Goal: Information Seeking & Learning: Learn about a topic

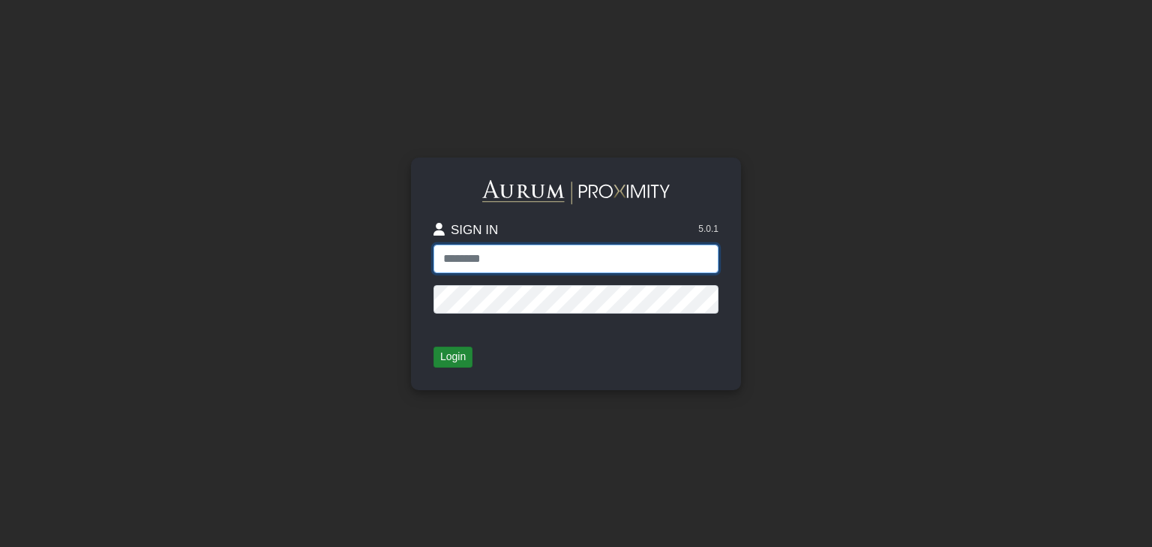
type input "**********"
click at [458, 361] on button "Login" at bounding box center [453, 357] width 39 height 21
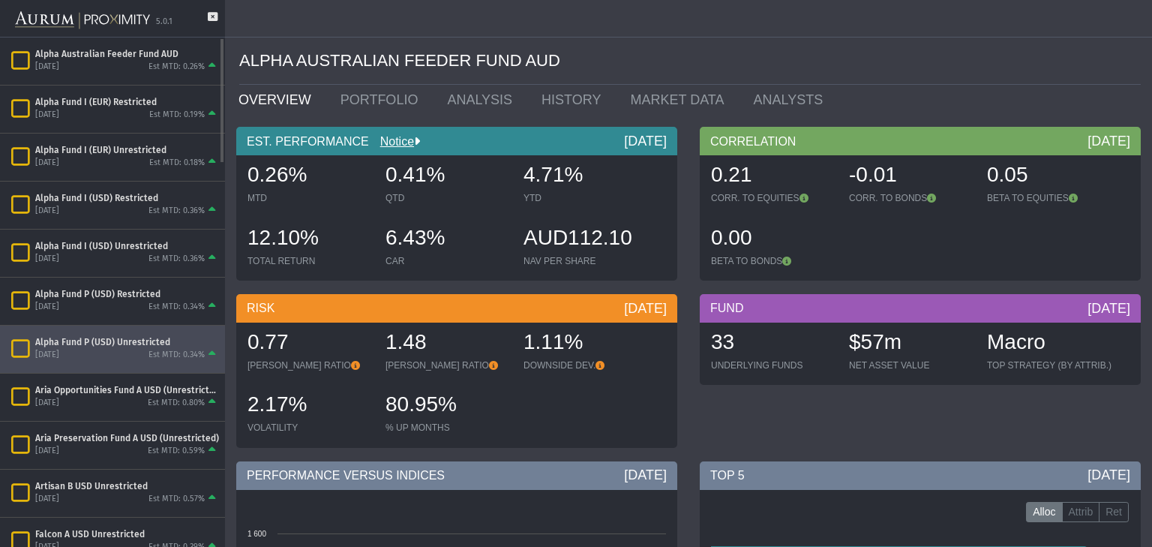
click at [69, 338] on div "Alpha Fund P (USD) Unrestricted" at bounding box center [127, 342] width 184 height 12
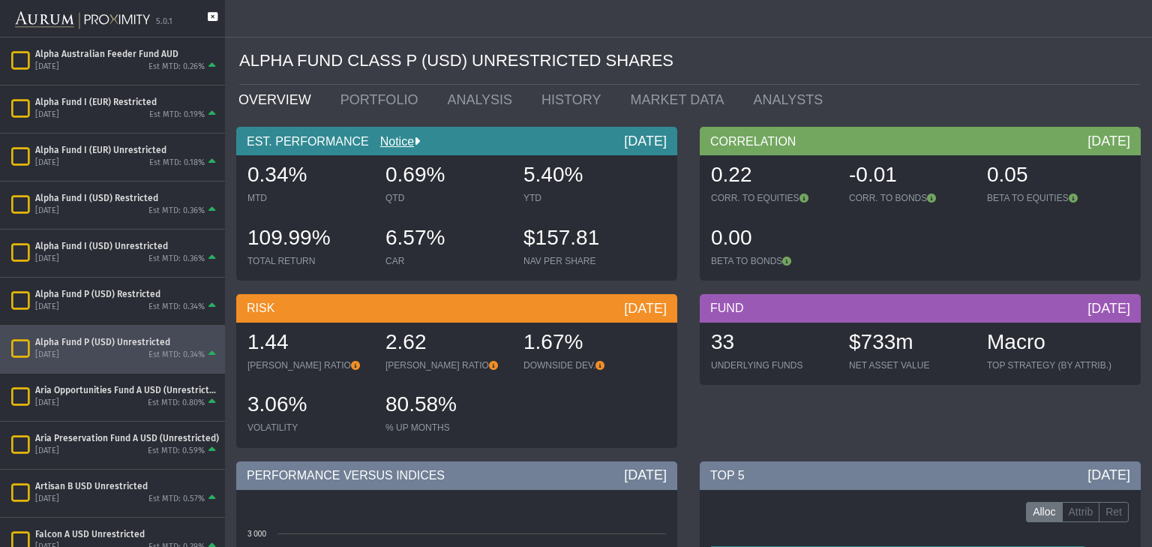
click at [212, 15] on icon at bounding box center [213, 24] width 10 height 25
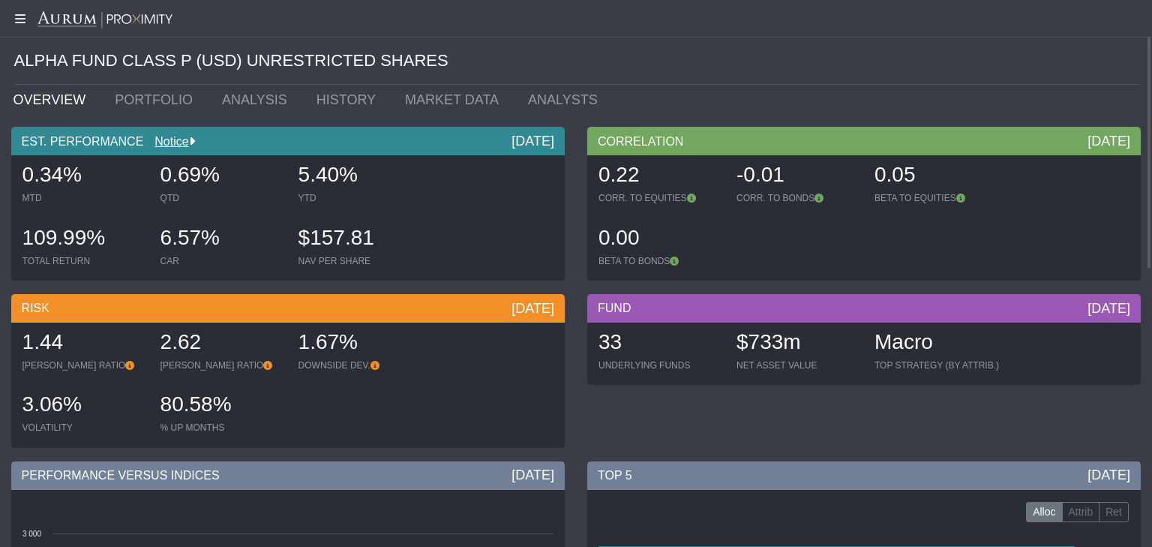
drag, startPoint x: 300, startPoint y: 173, endPoint x: 357, endPoint y: 174, distance: 57.0
click at [357, 174] on div "5.40%" at bounding box center [360, 177] width 123 height 32
click at [164, 107] on link "PORTFOLIO" at bounding box center [157, 100] width 107 height 30
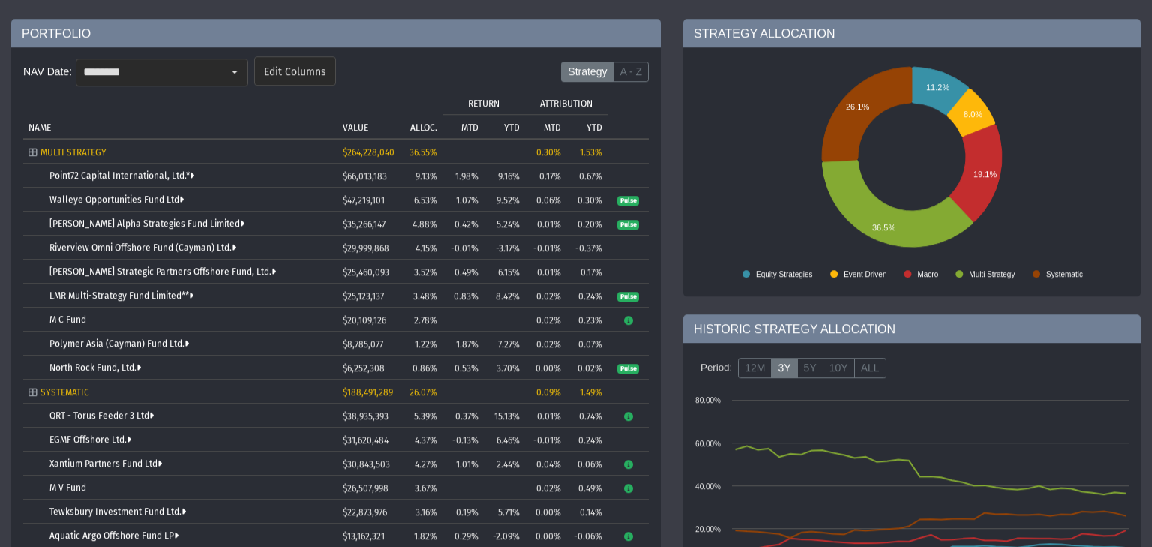
scroll to position [60, 0]
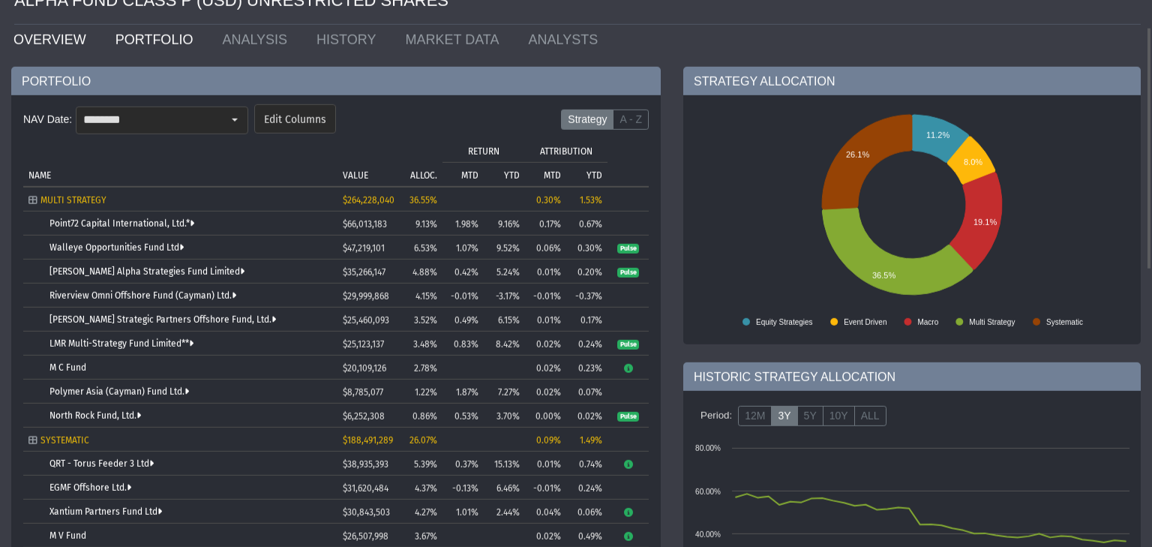
click at [53, 42] on link "OVERVIEW" at bounding box center [53, 40] width 102 height 30
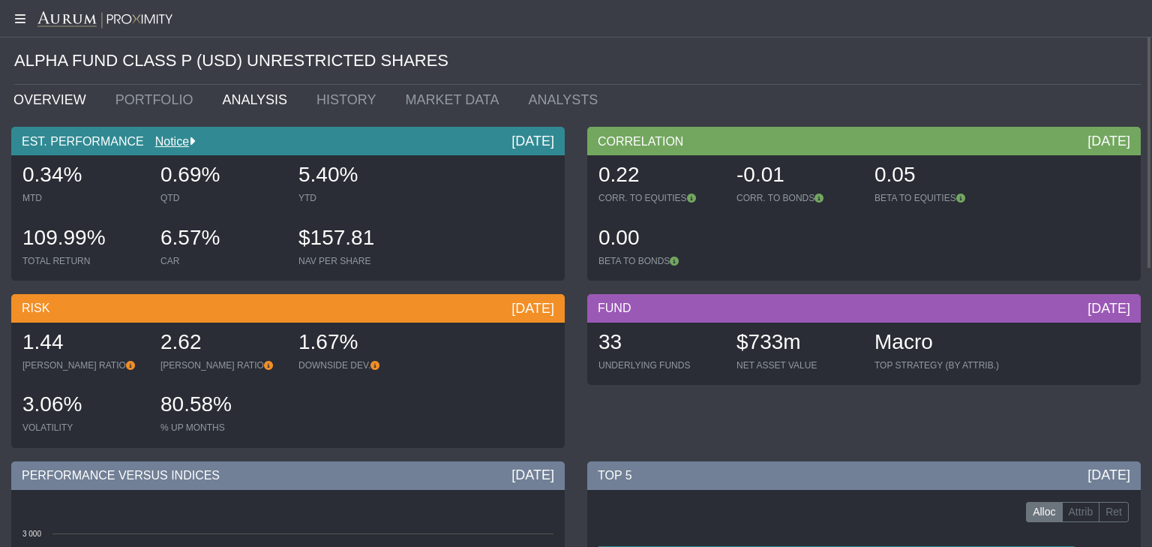
click at [231, 94] on link "ANALYSIS" at bounding box center [258, 100] width 95 height 30
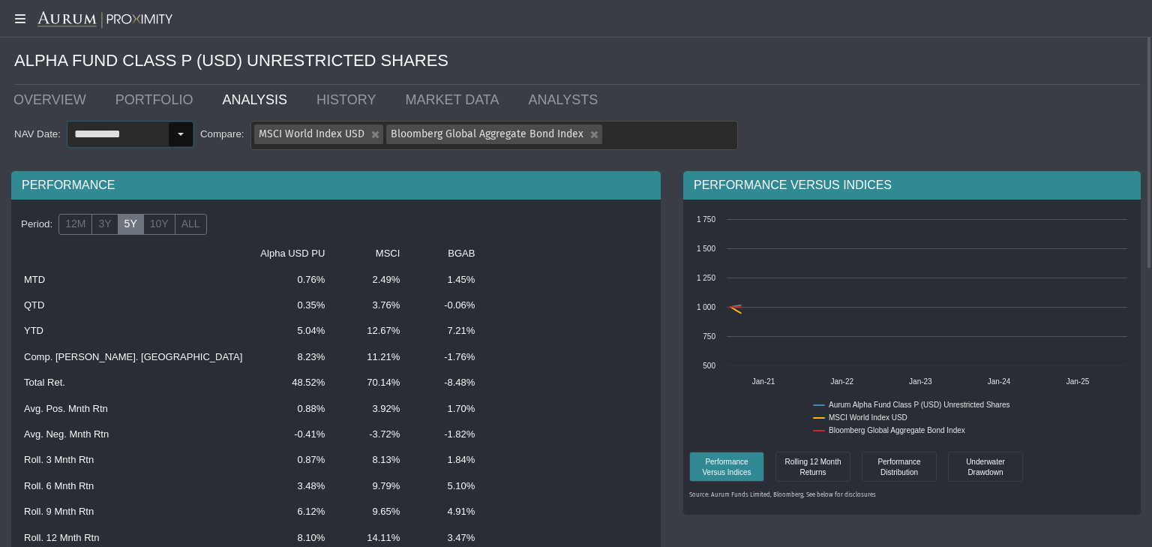
scroll to position [192, 0]
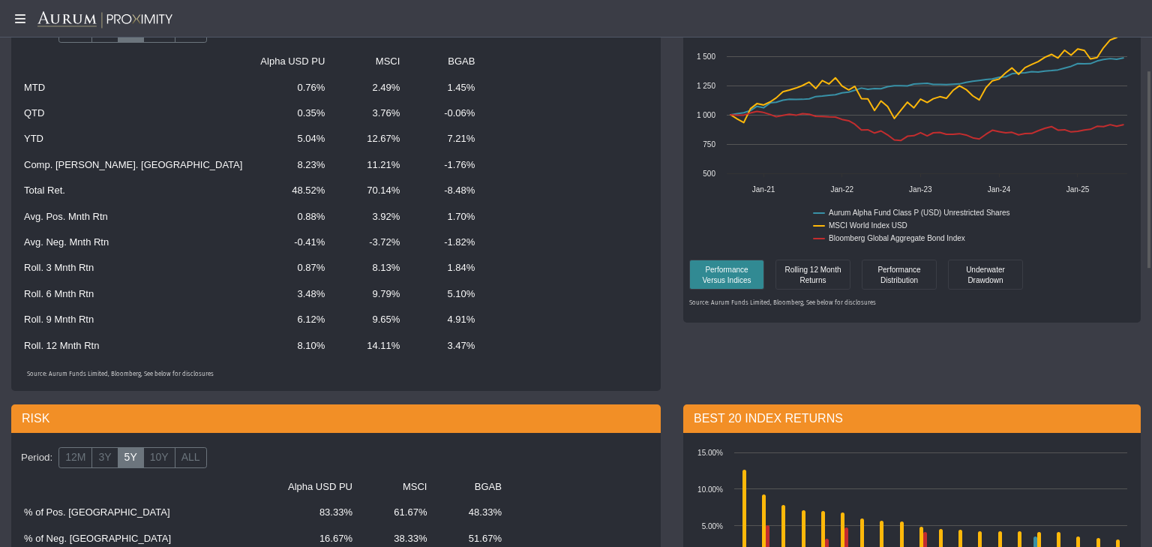
drag, startPoint x: 196, startPoint y: 170, endPoint x: 229, endPoint y: 160, distance: 34.4
click at [251, 160] on td "8.23%" at bounding box center [292, 165] width 83 height 26
click at [334, 174] on td "11.21%" at bounding box center [371, 165] width 75 height 26
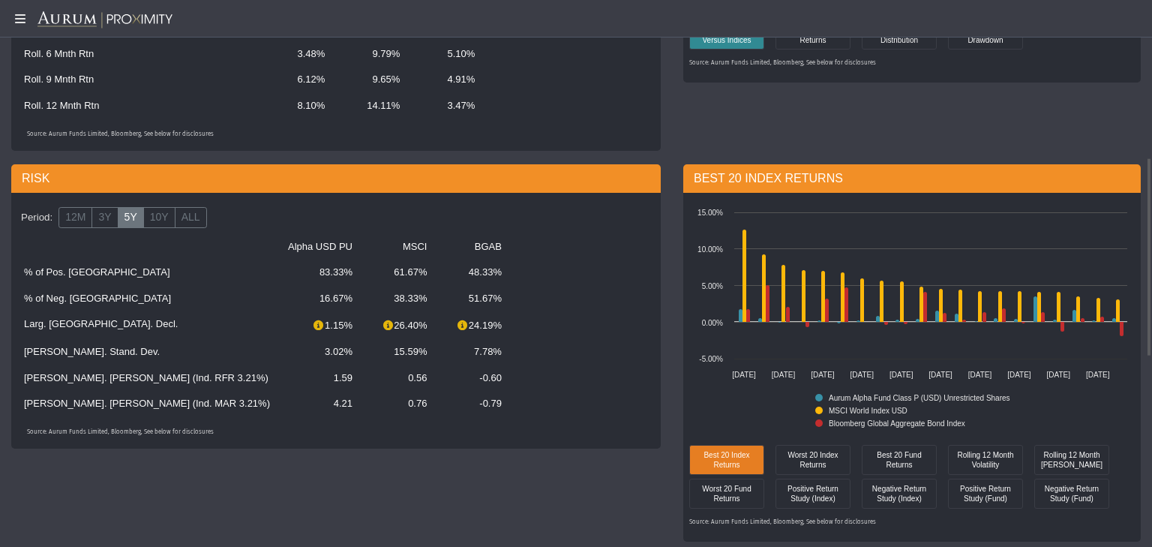
scroll to position [528, 0]
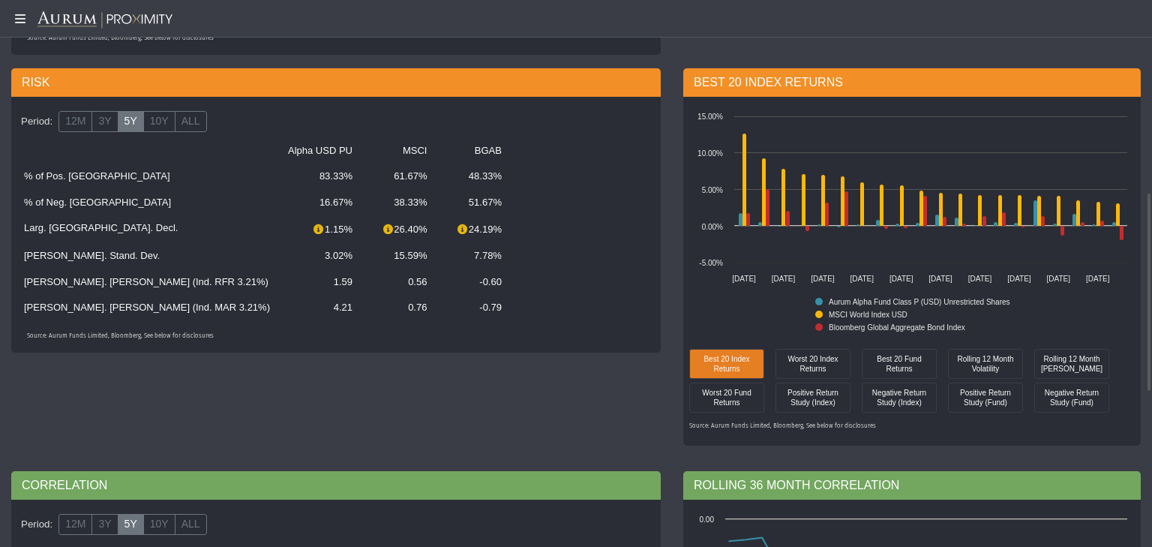
drag, startPoint x: 194, startPoint y: 174, endPoint x: 239, endPoint y: 180, distance: 45.4
click at [279, 180] on td "83.33%" at bounding box center [320, 177] width 83 height 26
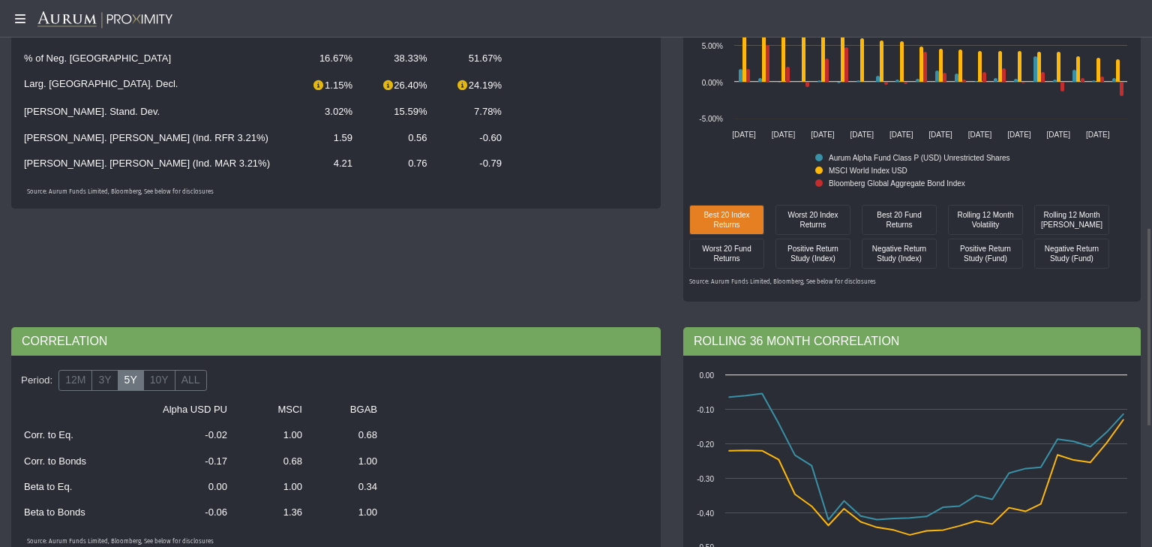
scroll to position [576, 0]
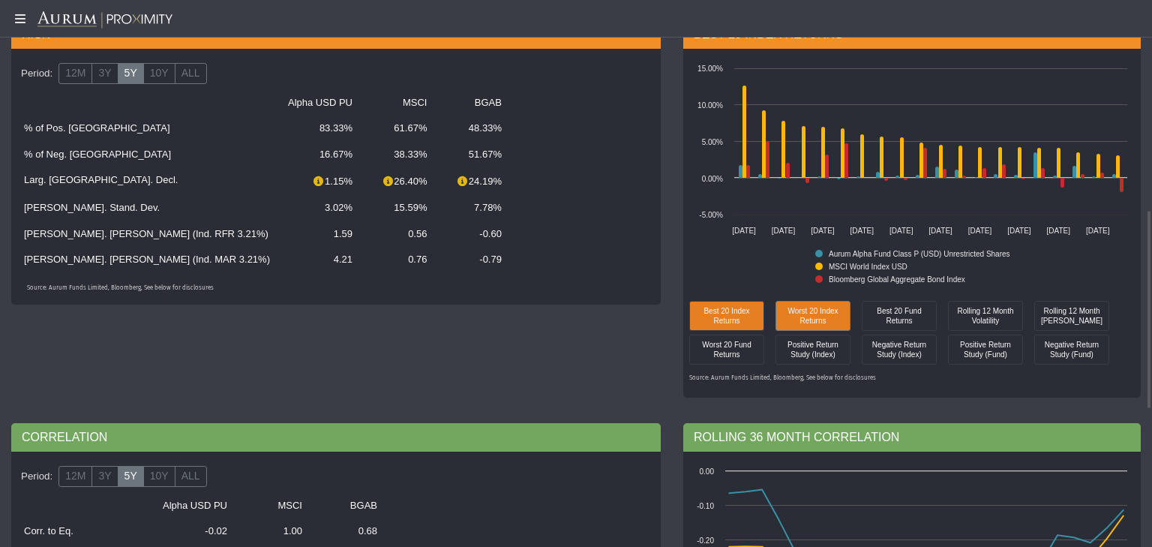
click at [804, 318] on div "Worst 20 Index Returns" at bounding box center [814, 316] width 68 height 22
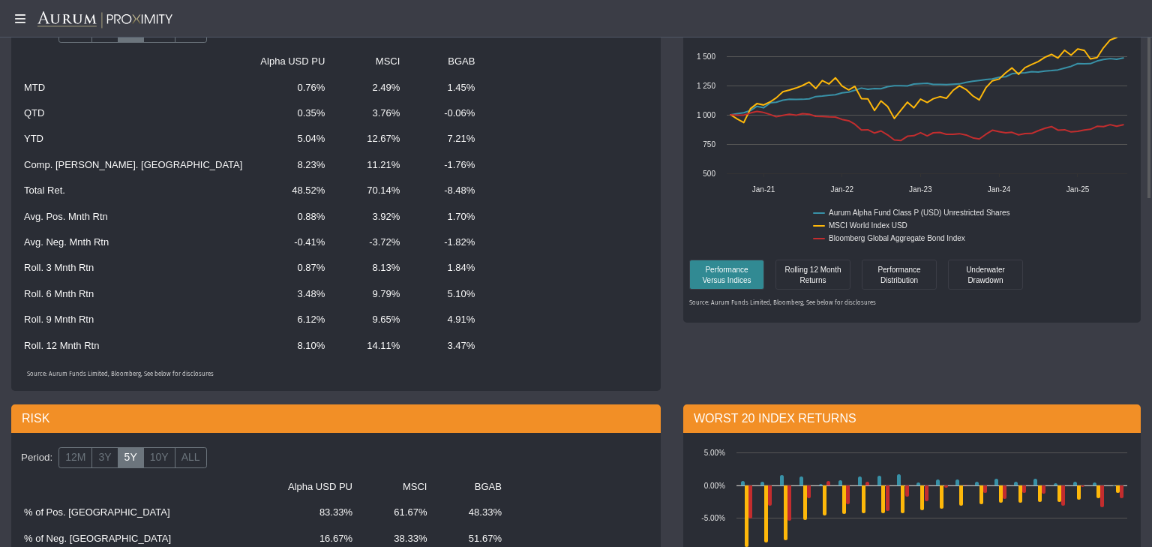
scroll to position [0, 0]
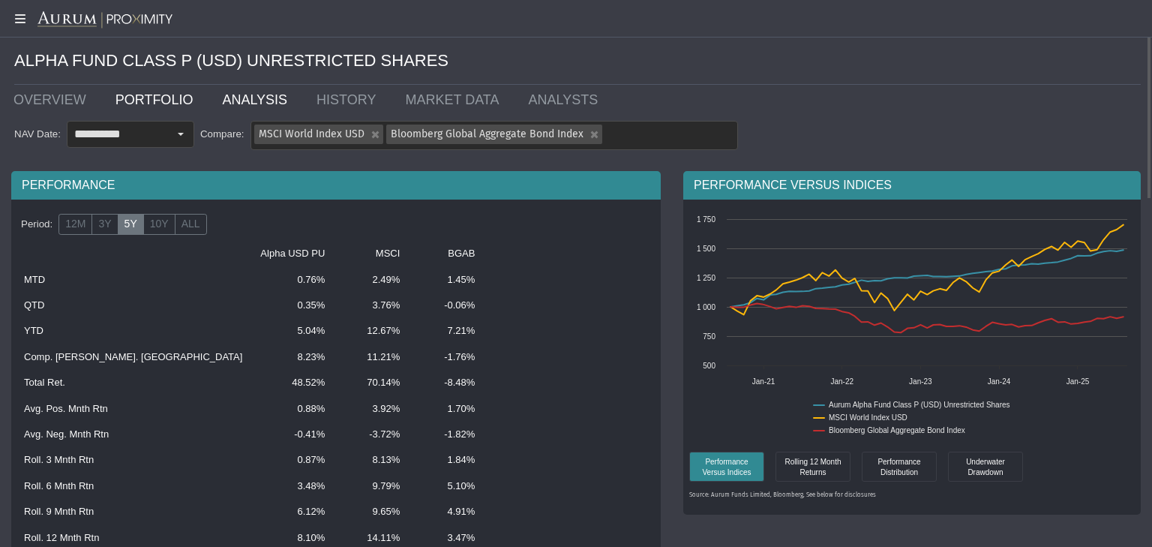
click at [156, 104] on link "PORTFOLIO" at bounding box center [157, 100] width 107 height 30
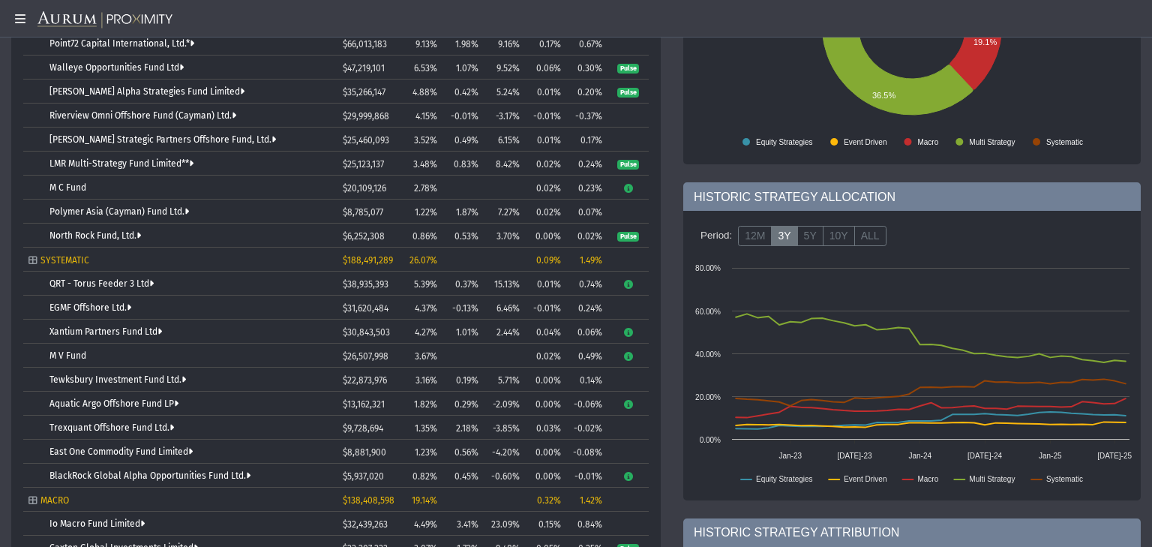
scroll to position [192, 0]
